Goal: Task Accomplishment & Management: Complete application form

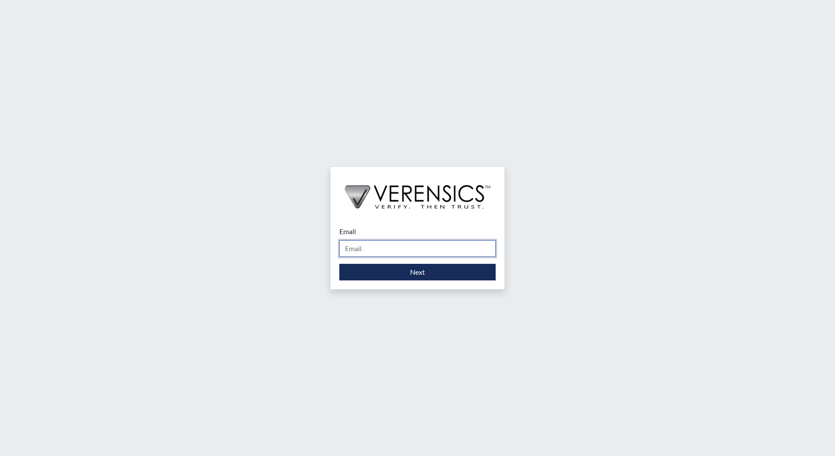
click at [417, 252] on input "Email" at bounding box center [417, 248] width 156 height 17
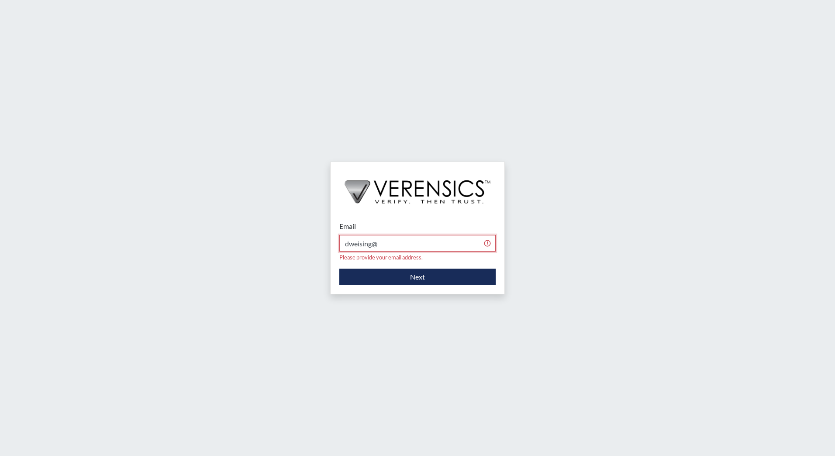
type input "[EMAIL_ADDRESS][DOMAIN_NAME]"
click at [387, 272] on button "Next" at bounding box center [417, 277] width 156 height 17
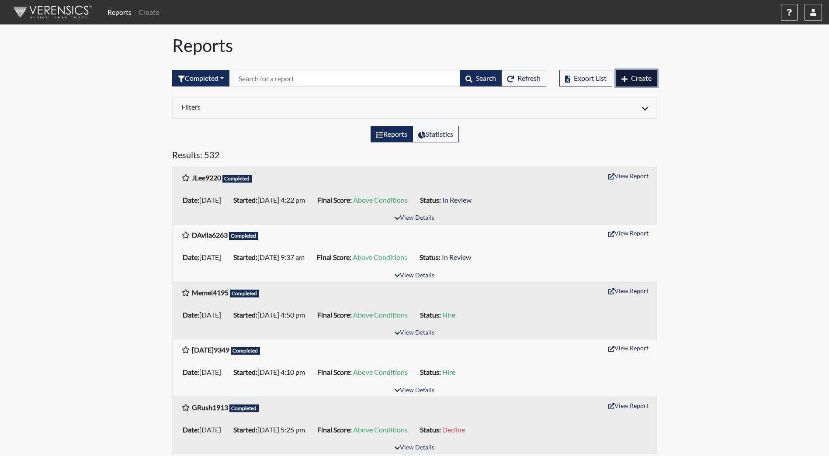
click at [641, 78] on span "Create" at bounding box center [641, 78] width 21 height 8
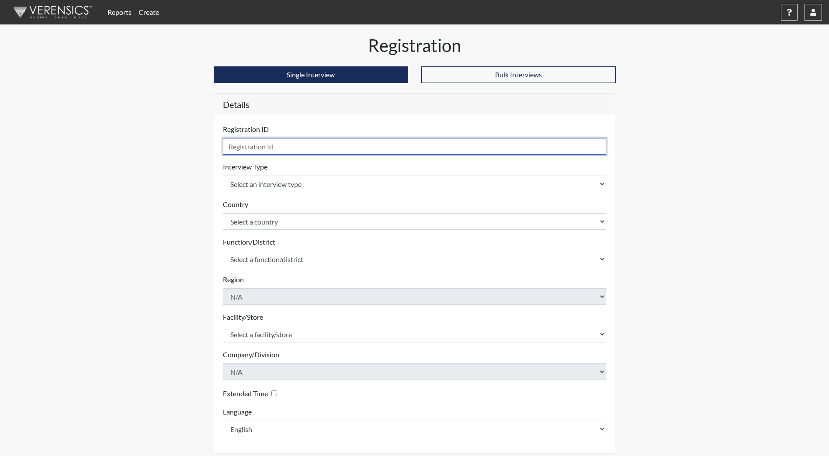
click at [306, 146] on input "text" at bounding box center [415, 146] width 384 height 17
type input "RBerger1879"
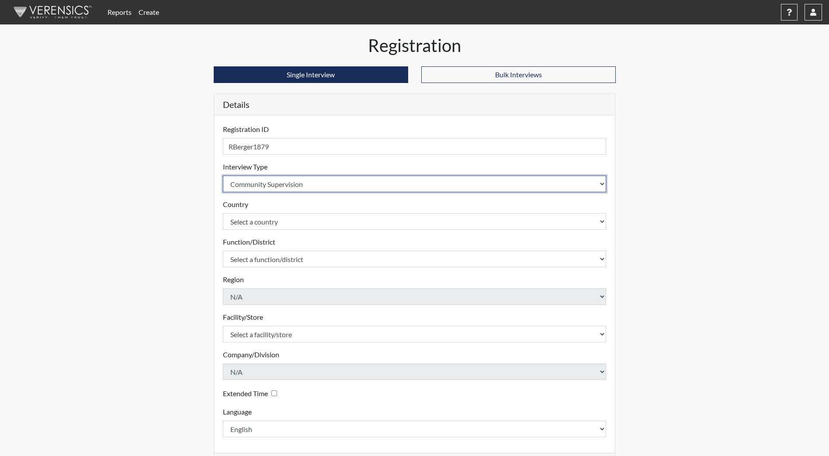
select select "ff733e93-e1bf-11ea-9c9f-0eff0cf7eb8f"
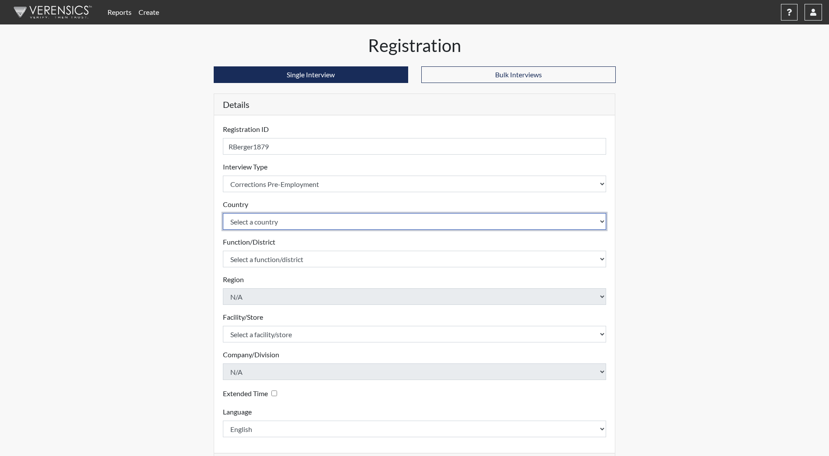
select select "united-states-of-america"
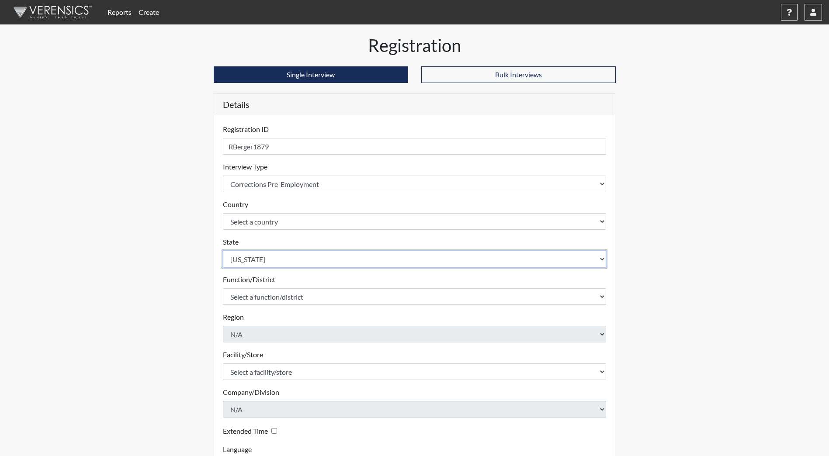
select select "ND"
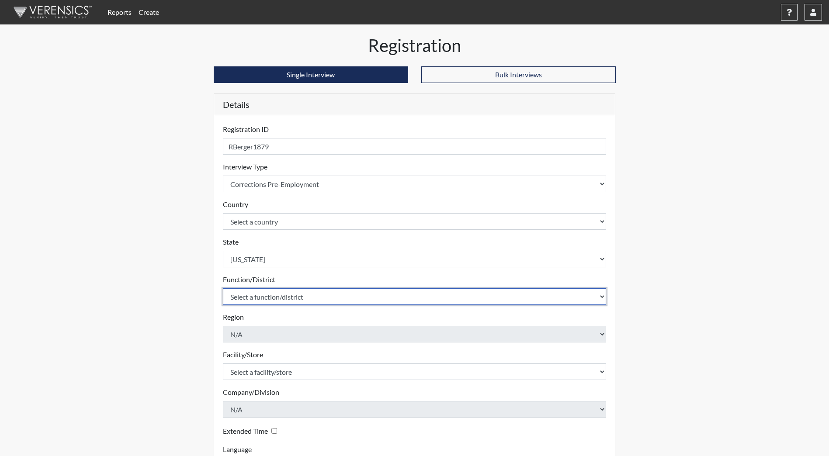
select select "17278a28-88f2-451b-88c6-abd062a7d9f8"
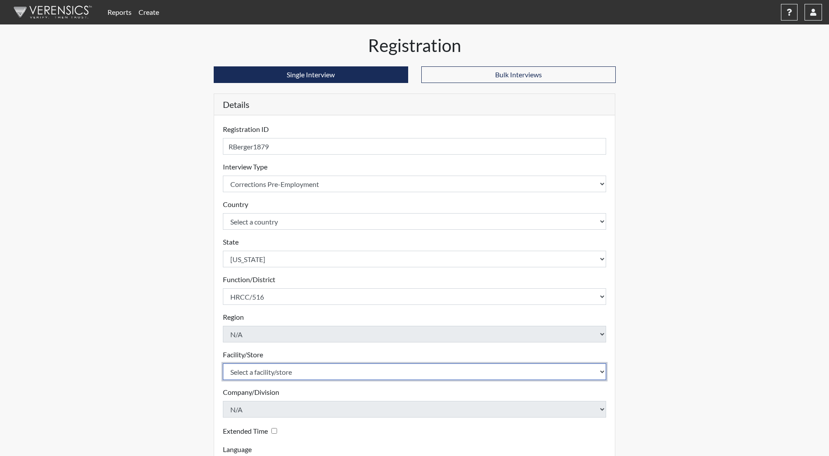
select select "2d43571e-d9f9-4166-9f62-a2080a89b4b4"
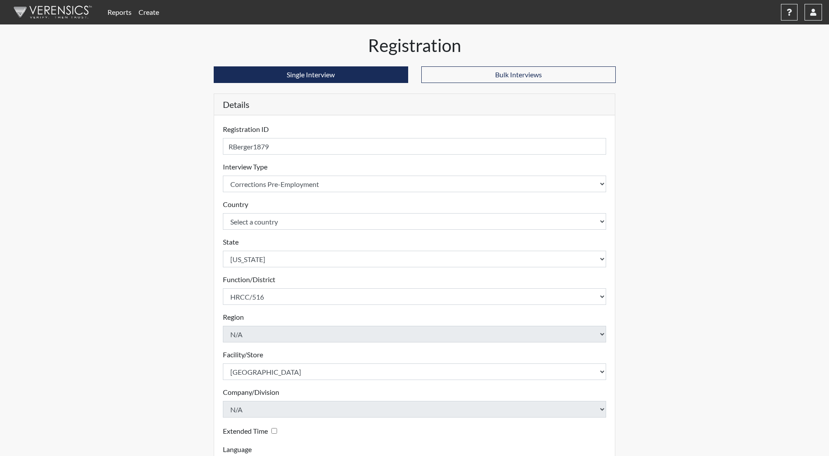
scroll to position [73, 0]
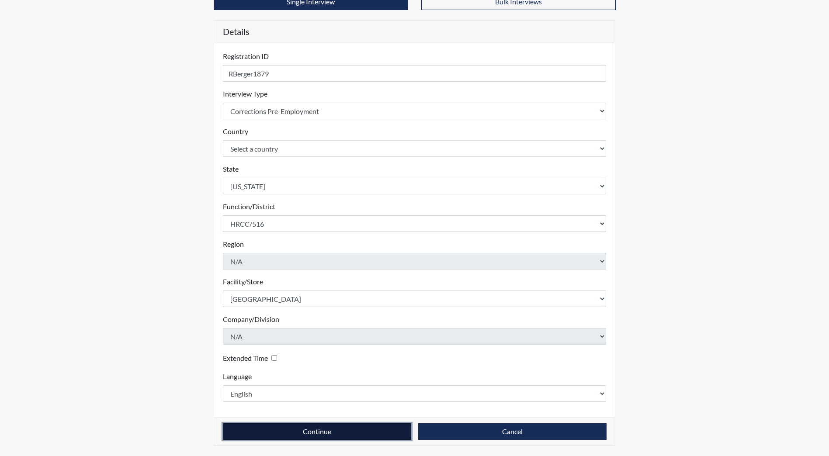
click at [223, 423] on button "Continue" at bounding box center [317, 431] width 188 height 17
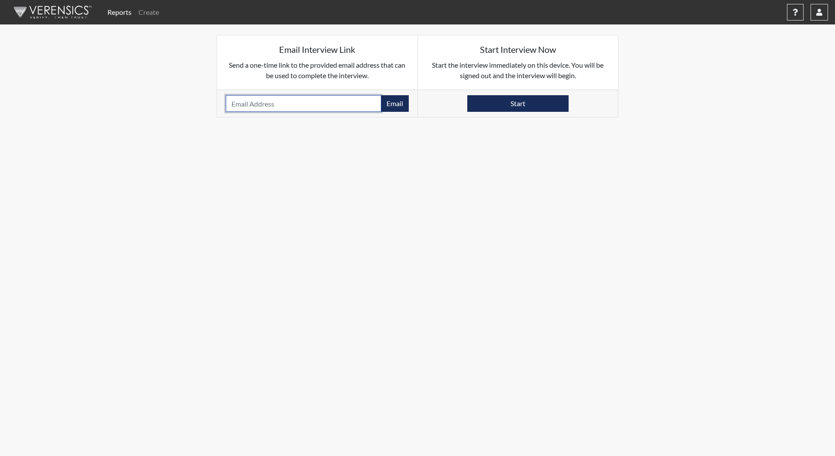
click at [277, 106] on input "email" at bounding box center [303, 103] width 155 height 17
type input "rowdyrowdyjamesjames@gmail.com"
click at [404, 98] on button "Email" at bounding box center [395, 103] width 28 height 17
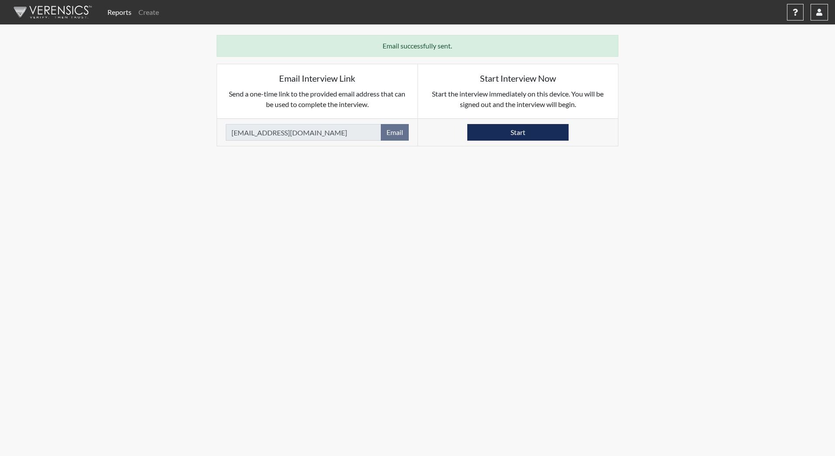
click at [77, 7] on img at bounding box center [51, 12] width 100 height 26
